Goal: Find specific page/section: Find specific page/section

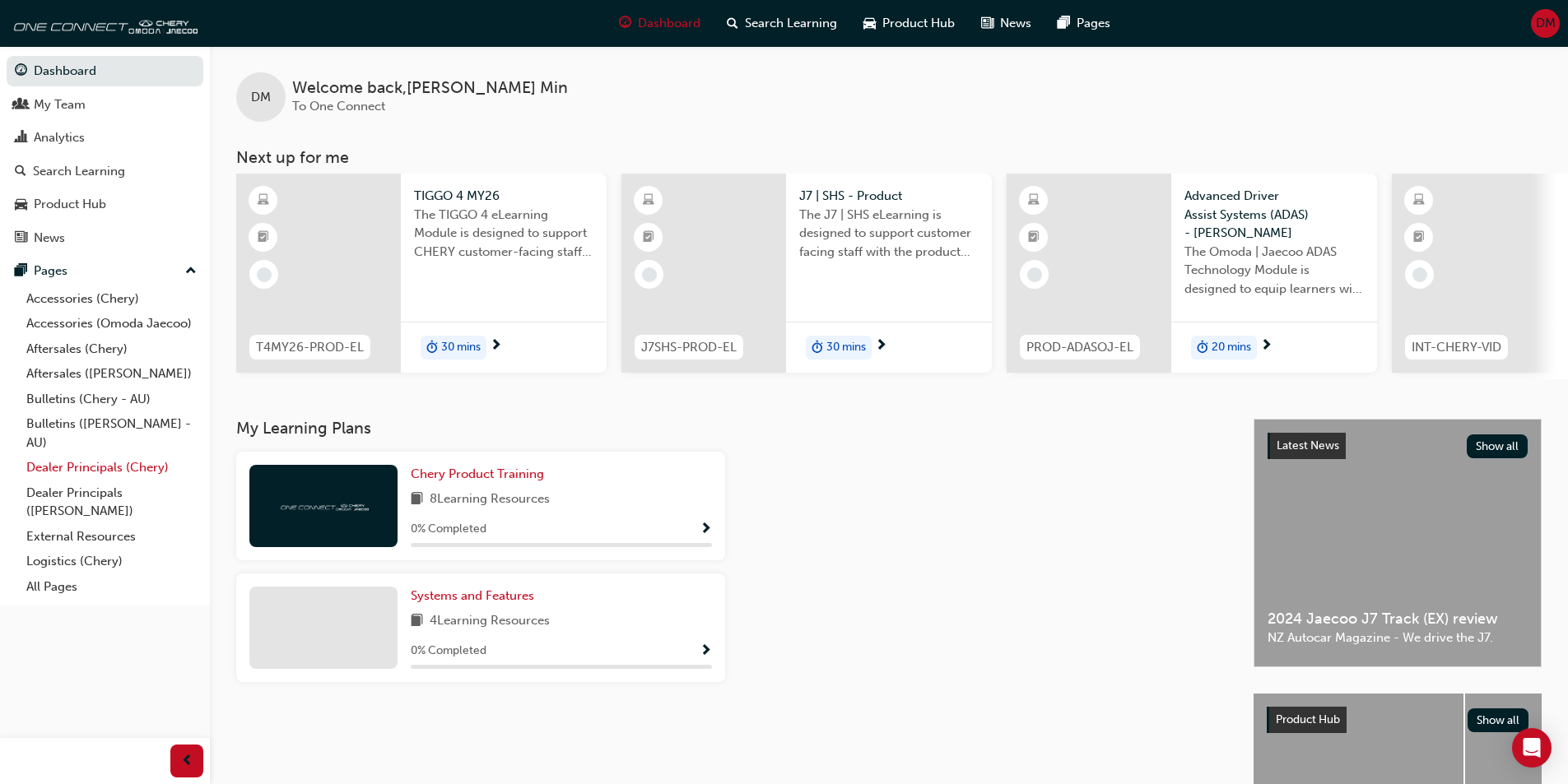
click at [94, 468] on link "Dealer Principals (Chery)" at bounding box center [111, 467] width 183 height 25
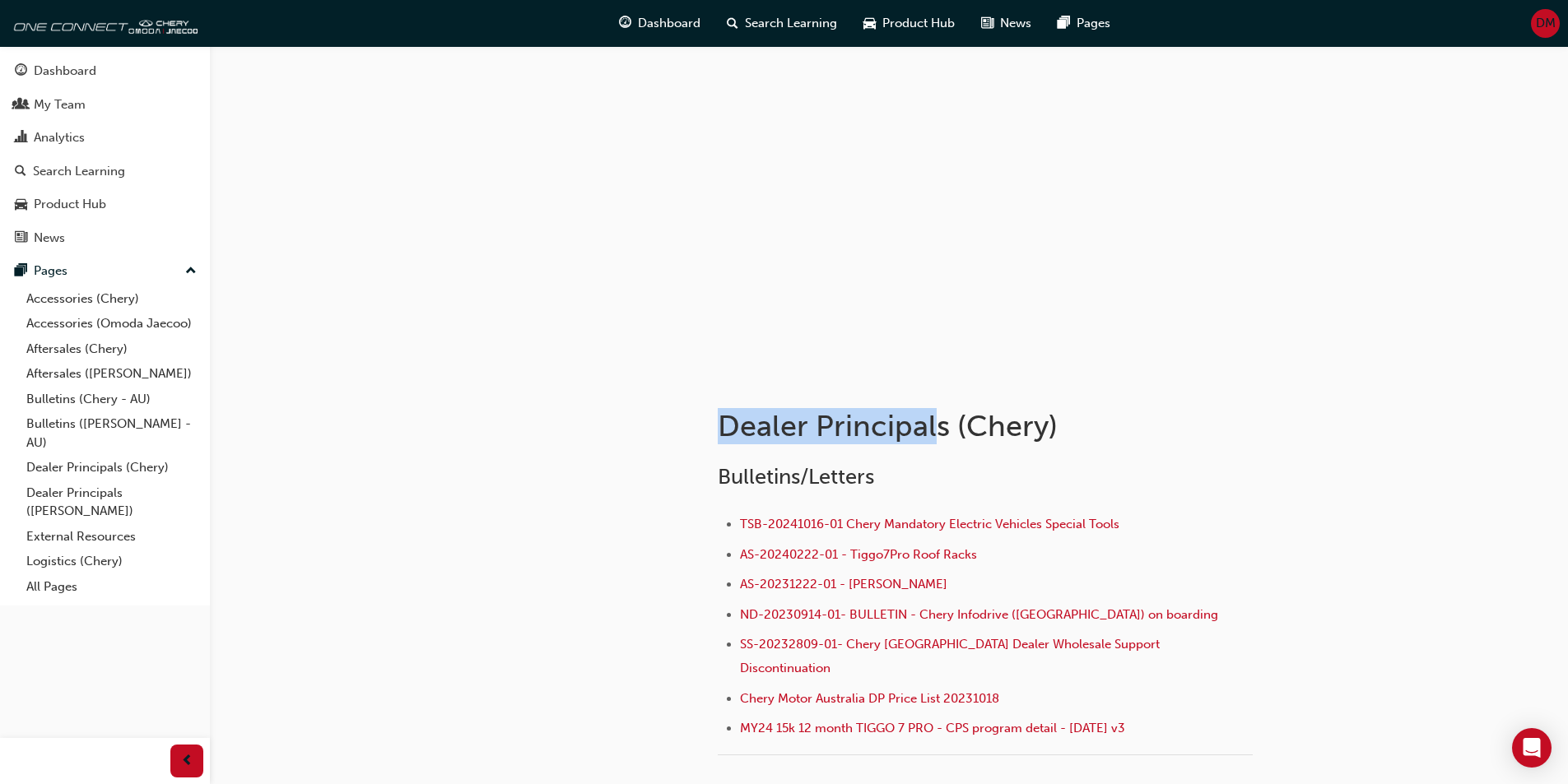
drag, startPoint x: 717, startPoint y: 424, endPoint x: 938, endPoint y: 418, distance: 221.1
click at [938, 418] on div "Dealer Principals (Chery) Bulletins/Letters TSB-20241016-01 Chery Mandatory Ele…" at bounding box center [1037, 712] width 691 height 674
copy h1 "Dealer Principal"
